Goal: Task Accomplishment & Management: Manage account settings

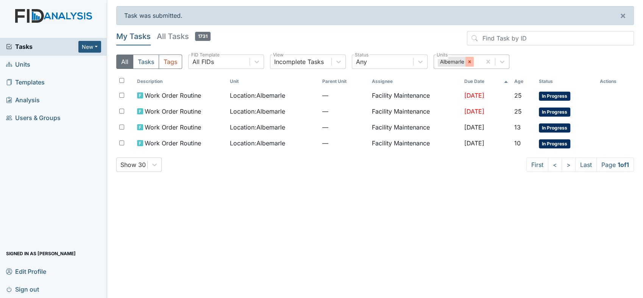
click at [469, 58] on div at bounding box center [469, 62] width 8 height 10
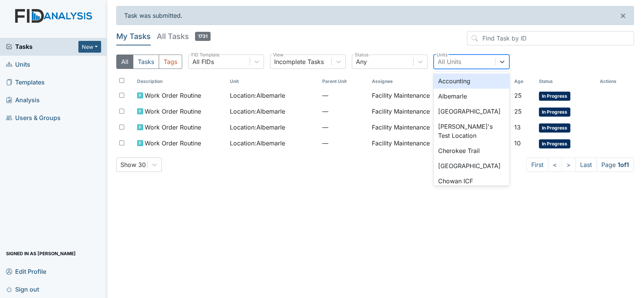
click at [452, 58] on div "All Units" at bounding box center [449, 61] width 23 height 9
type input "co"
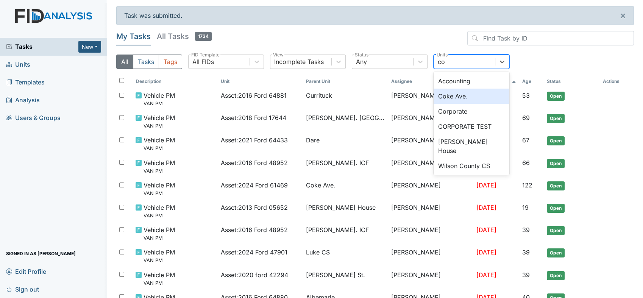
click at [447, 91] on div "Coke Ave." at bounding box center [471, 96] width 76 height 15
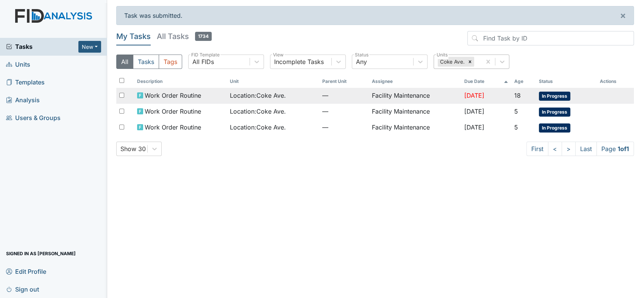
click at [464, 96] on span "[DATE]" at bounding box center [474, 96] width 20 height 8
